Goal: Navigation & Orientation: Find specific page/section

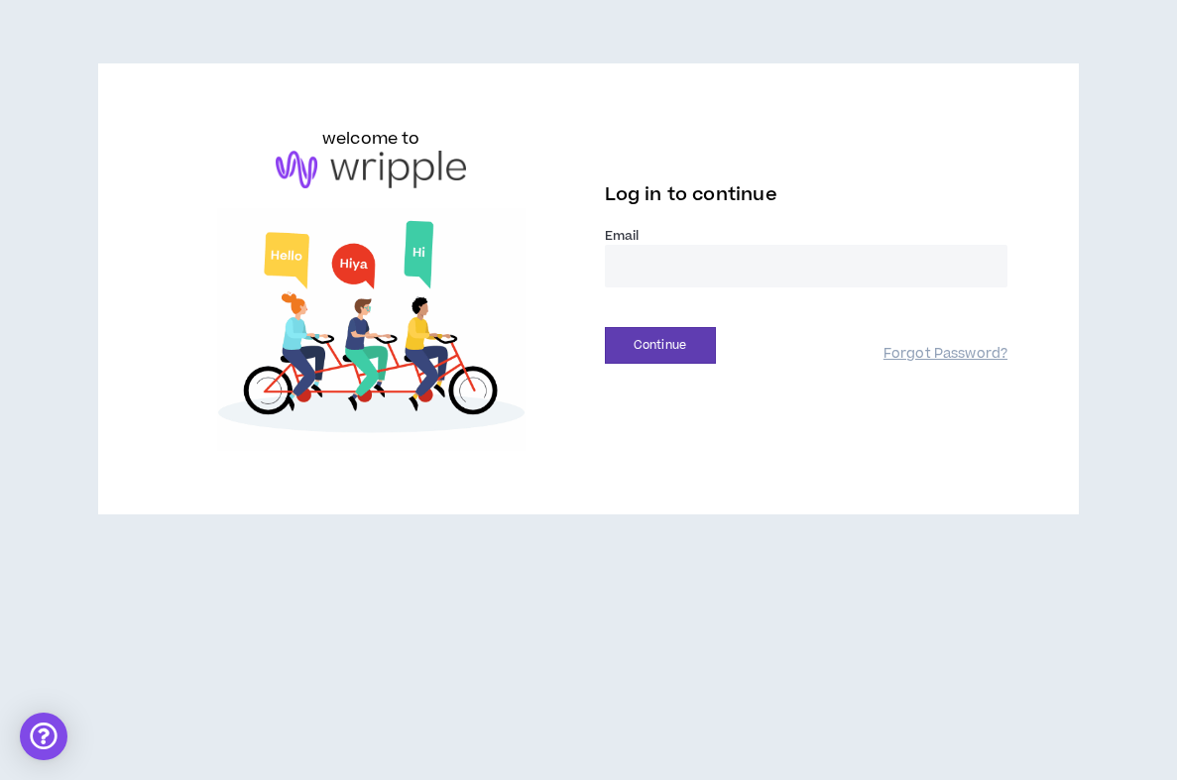
click at [725, 260] on input "email" at bounding box center [807, 266] width 404 height 43
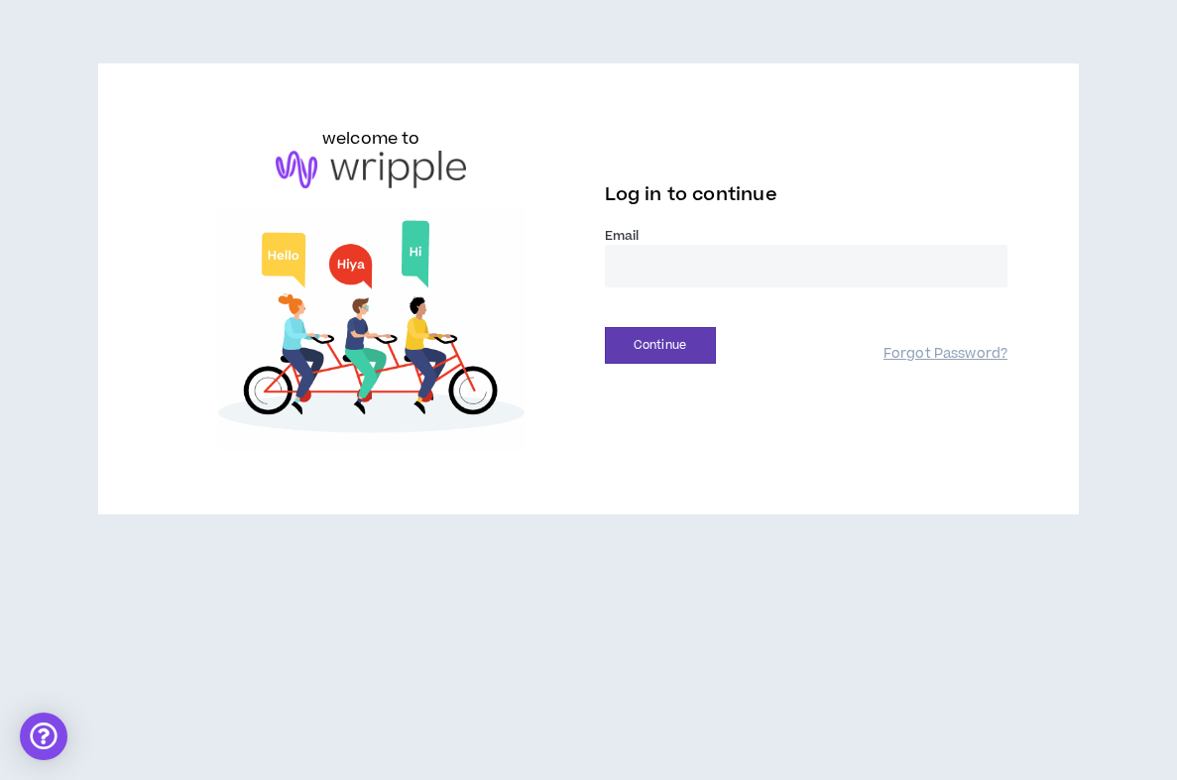
type input "**********"
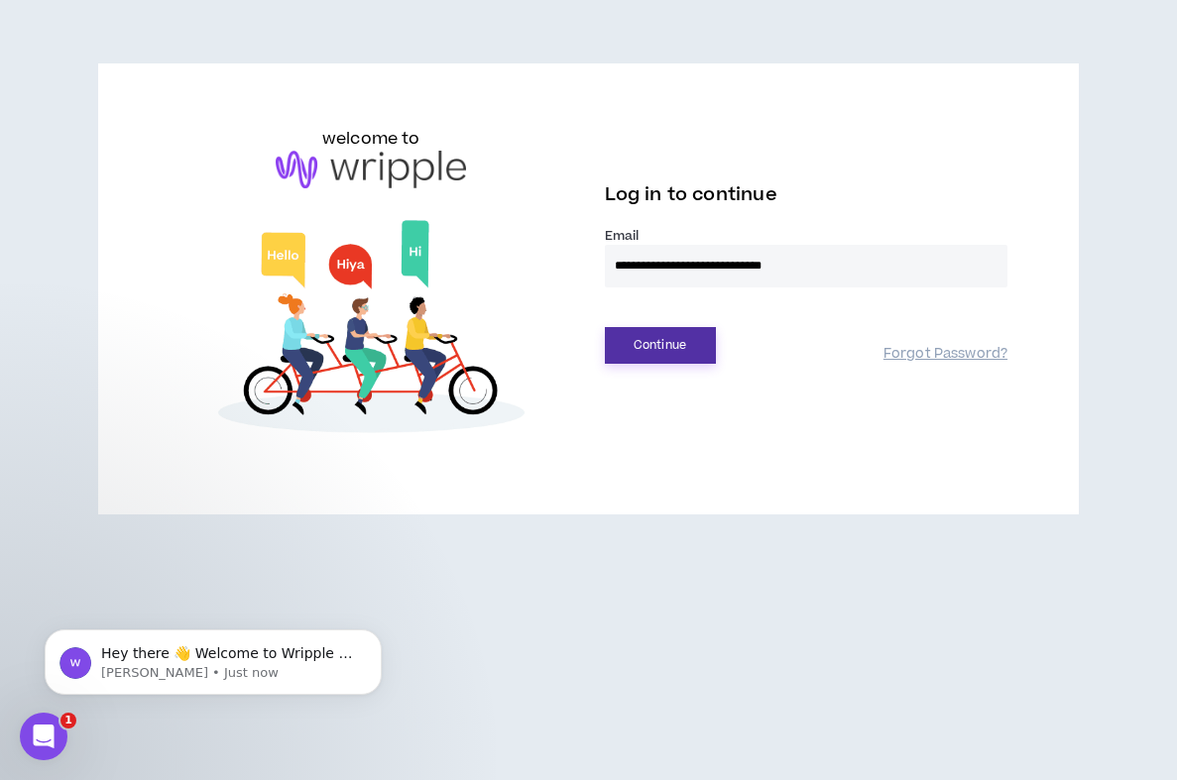
click at [703, 336] on button "Continue" at bounding box center [660, 345] width 111 height 37
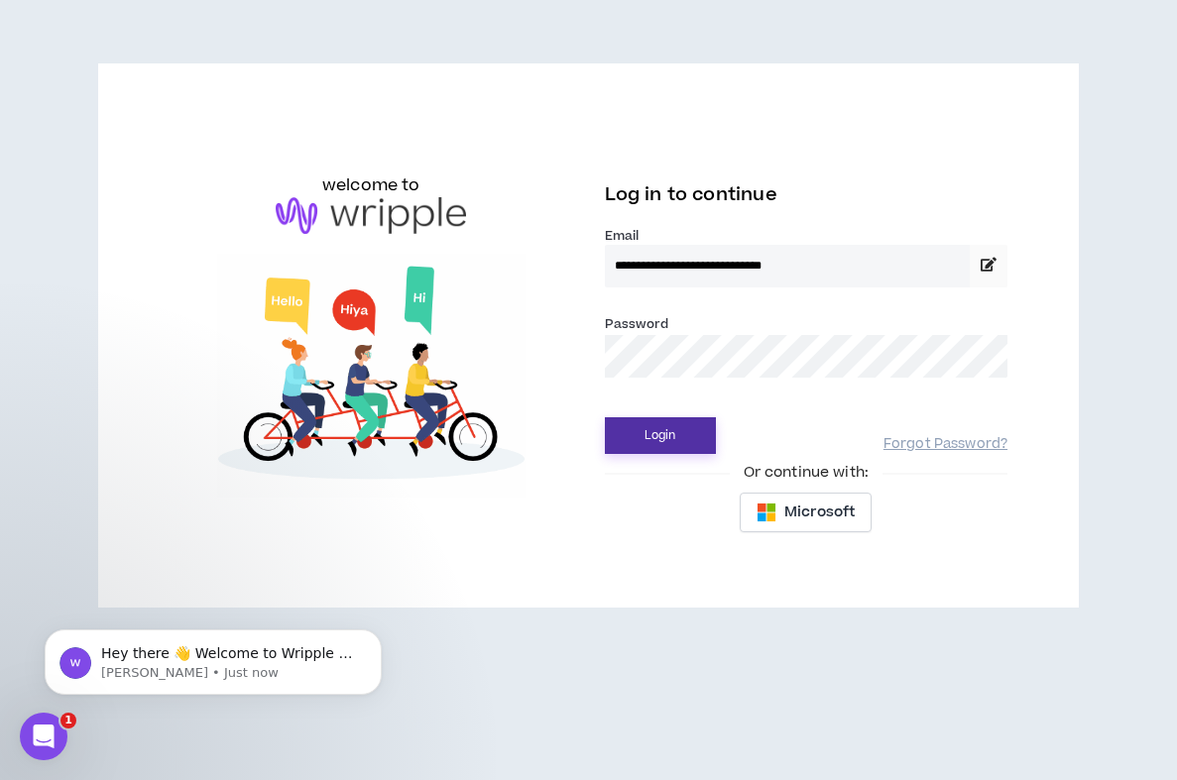
click at [665, 434] on button "Login" at bounding box center [660, 435] width 111 height 37
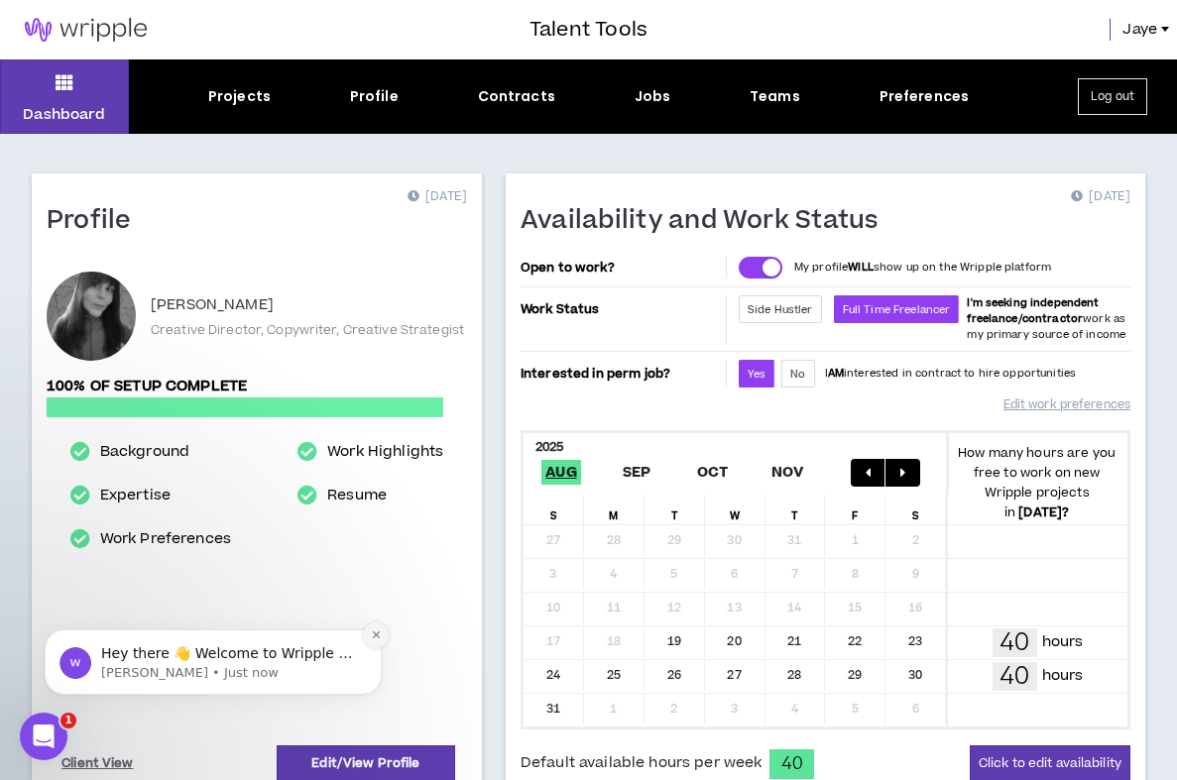
click at [376, 637] on icon "Dismiss notification" at bounding box center [375, 635] width 7 height 7
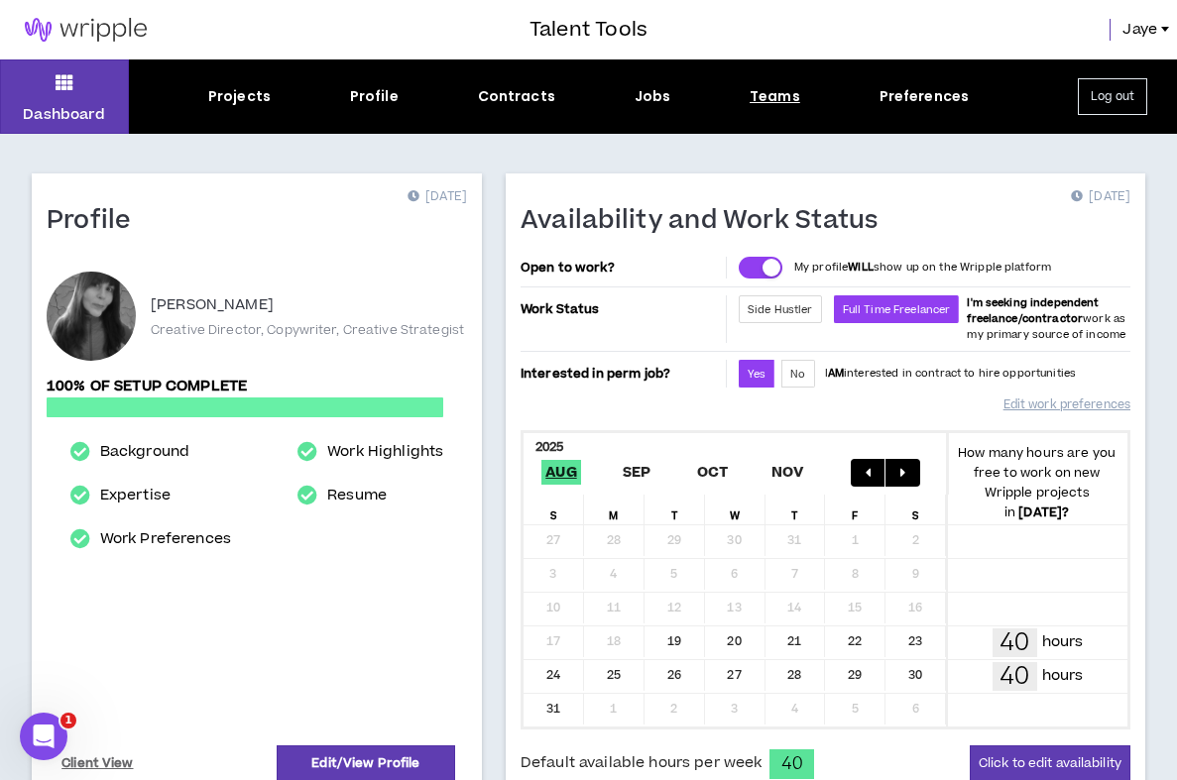
click at [791, 93] on div "Teams" at bounding box center [775, 96] width 51 height 21
